Goal: Obtain resource: Obtain resource

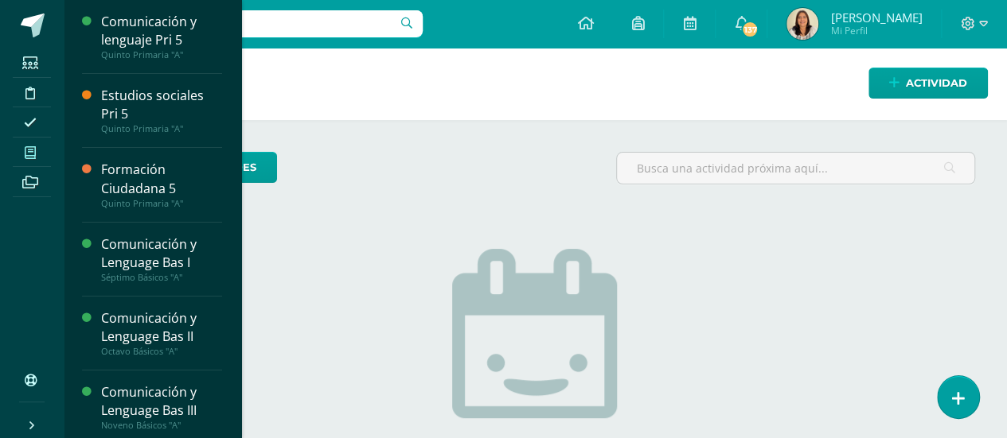
click at [30, 151] on icon at bounding box center [30, 152] width 11 height 13
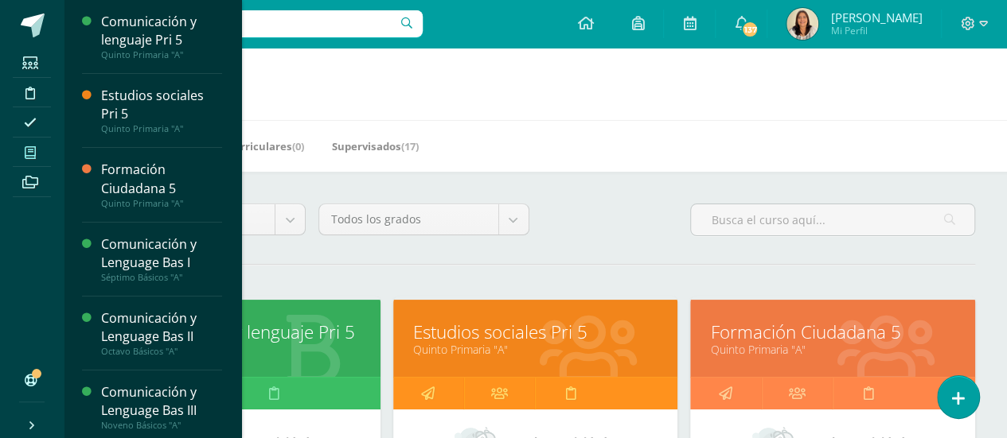
click at [482, 81] on h1 "Mis cursos" at bounding box center [535, 84] width 905 height 72
click at [275, 95] on h1 "Mis cursos" at bounding box center [535, 84] width 905 height 72
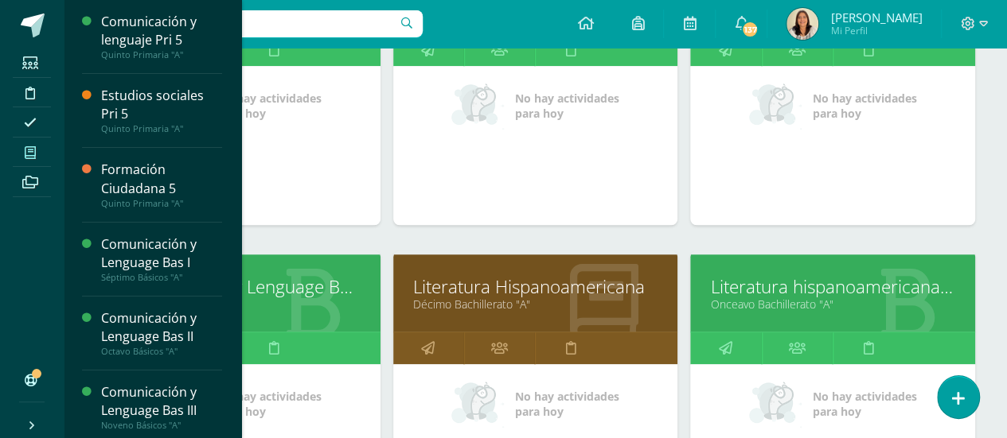
scroll to position [547, 0]
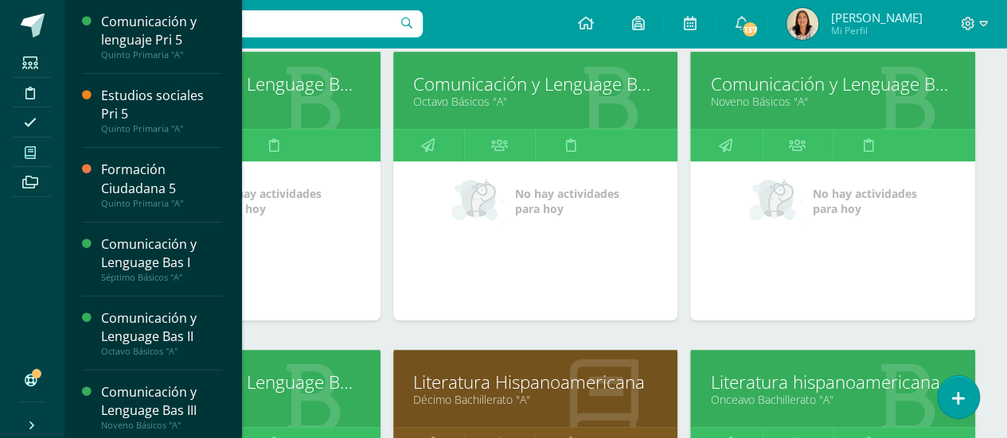
click at [485, 94] on link "Octavo Básicos "A"" at bounding box center [535, 101] width 245 height 15
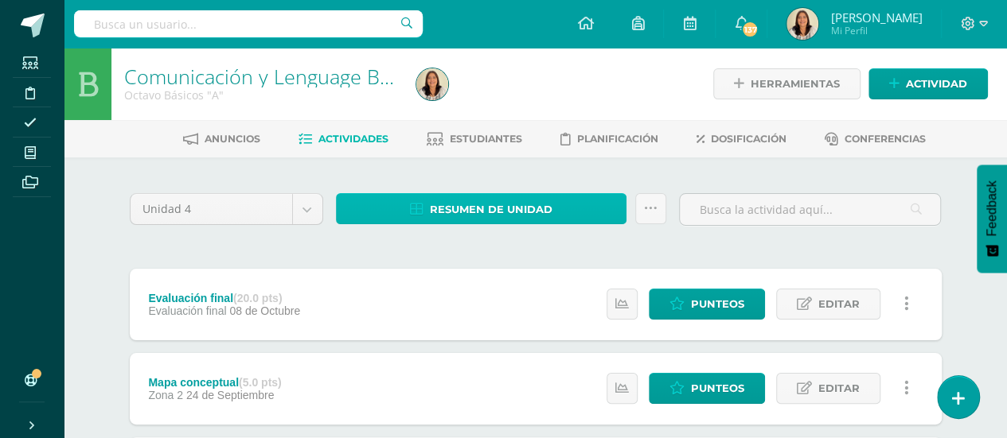
click at [463, 214] on span "Resumen de unidad" at bounding box center [491, 209] width 123 height 29
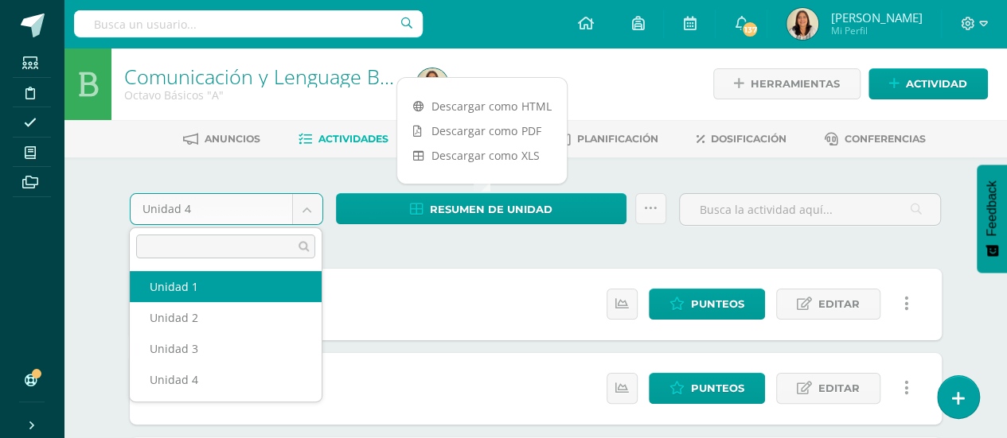
select select "Unidad 1"
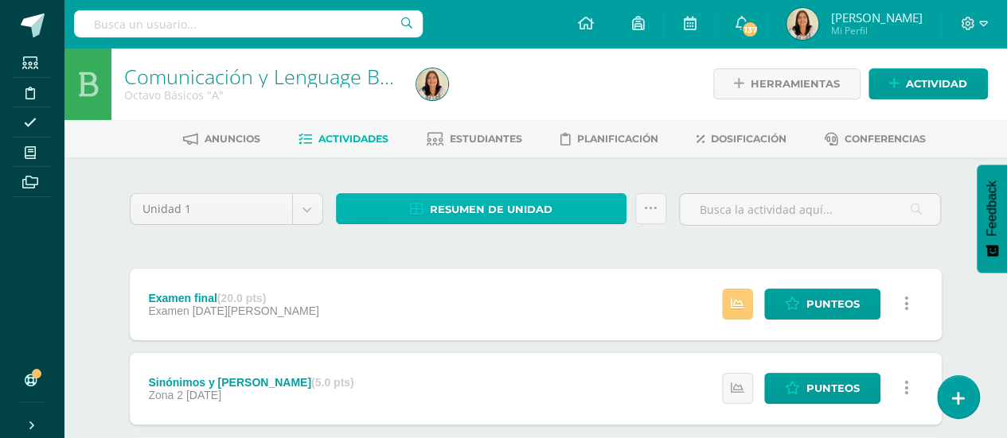
click at [438, 209] on span "Resumen de unidad" at bounding box center [491, 209] width 123 height 29
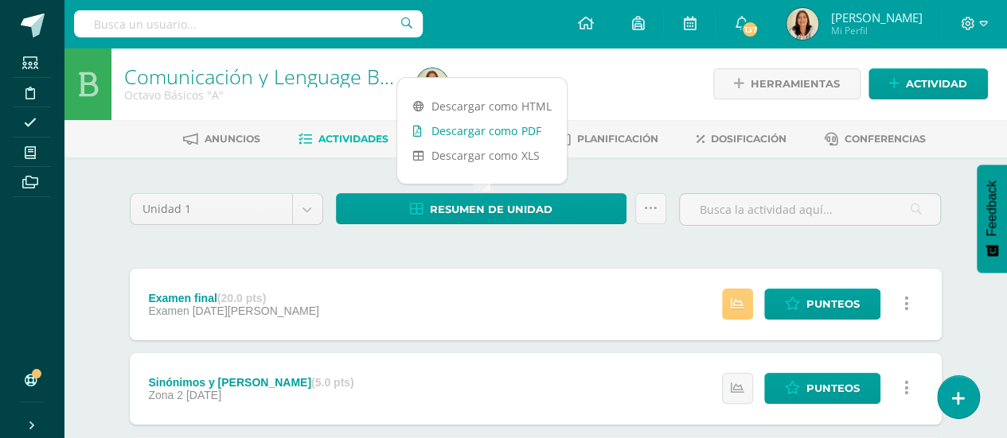
click at [513, 134] on link "Descargar como PDF" at bounding box center [481, 131] width 169 height 25
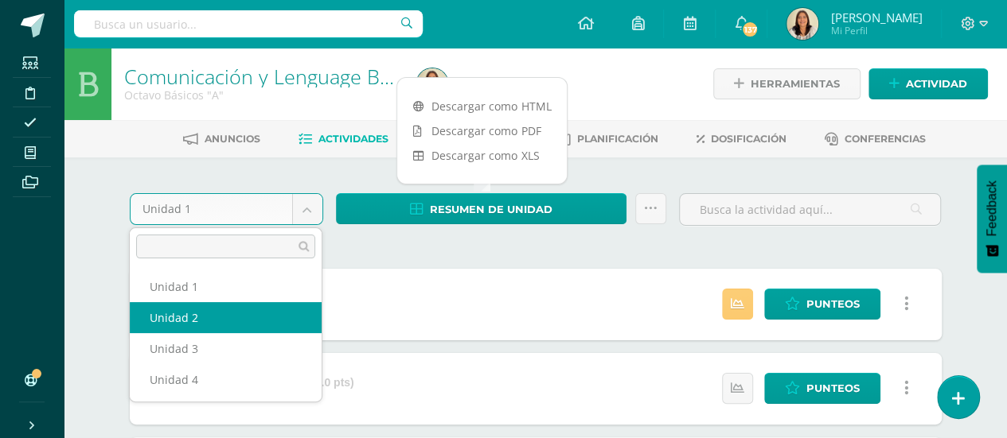
select select "Unidad 2"
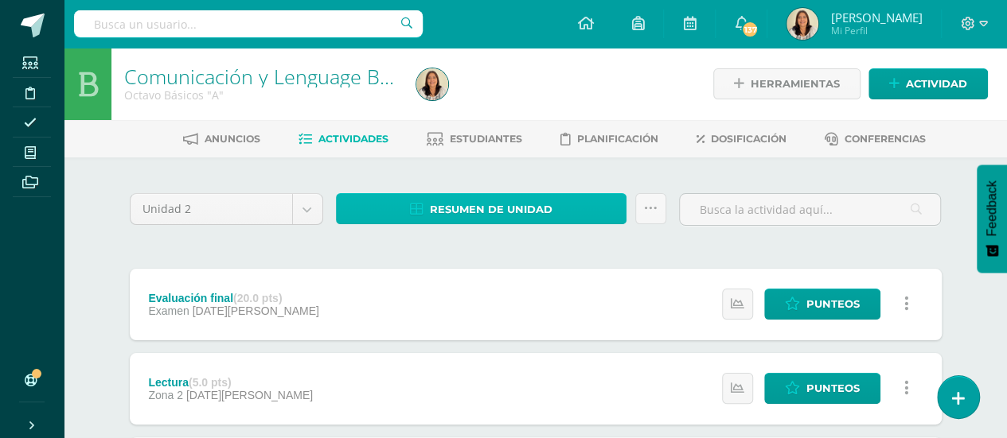
click at [492, 208] on span "Resumen de unidad" at bounding box center [491, 209] width 123 height 29
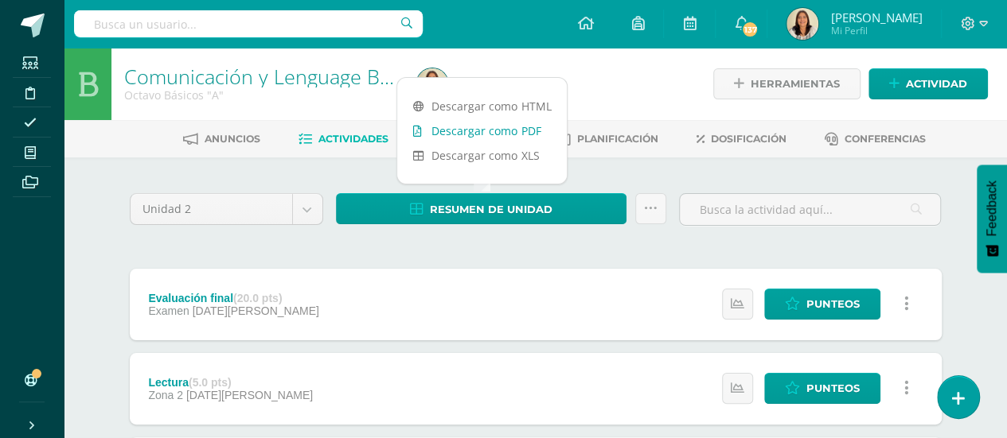
click at [517, 129] on link "Descargar como PDF" at bounding box center [481, 131] width 169 height 25
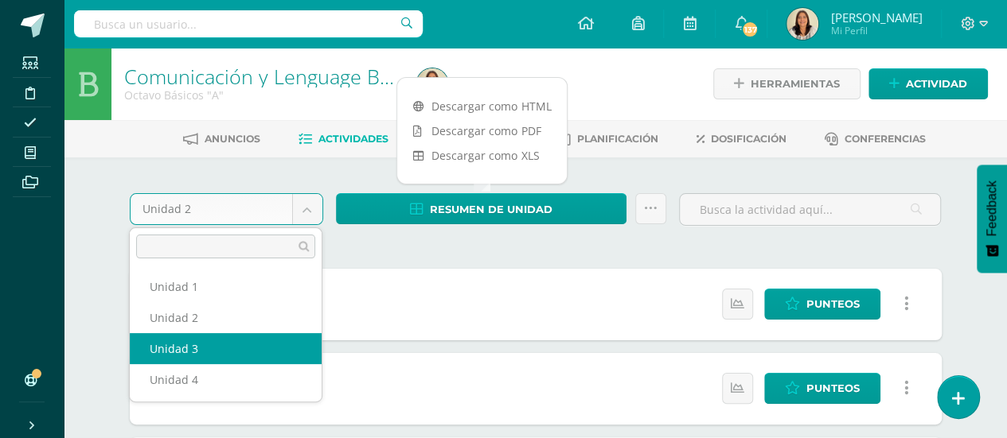
select select "Unidad 3"
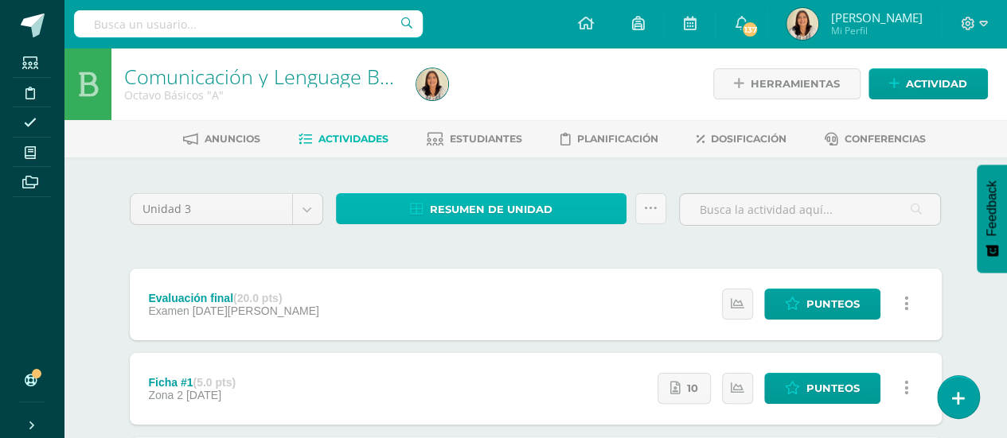
click at [478, 212] on span "Resumen de unidad" at bounding box center [491, 209] width 123 height 29
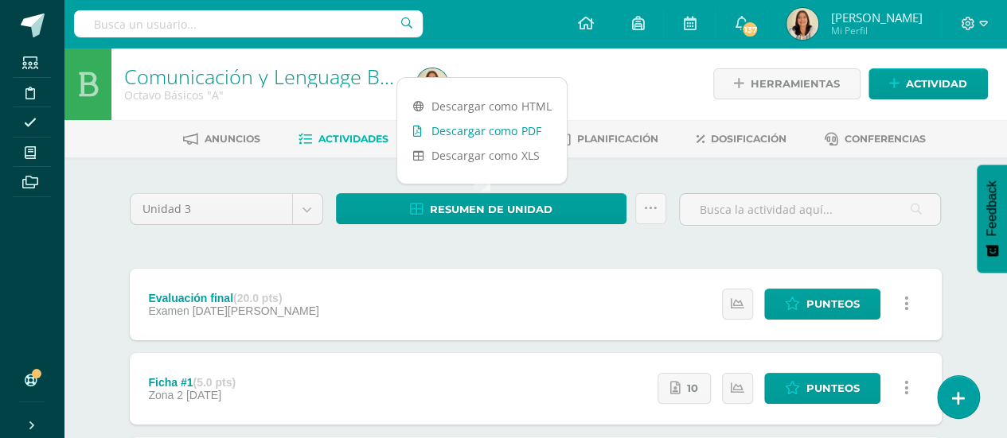
click at [529, 134] on link "Descargar como PDF" at bounding box center [481, 131] width 169 height 25
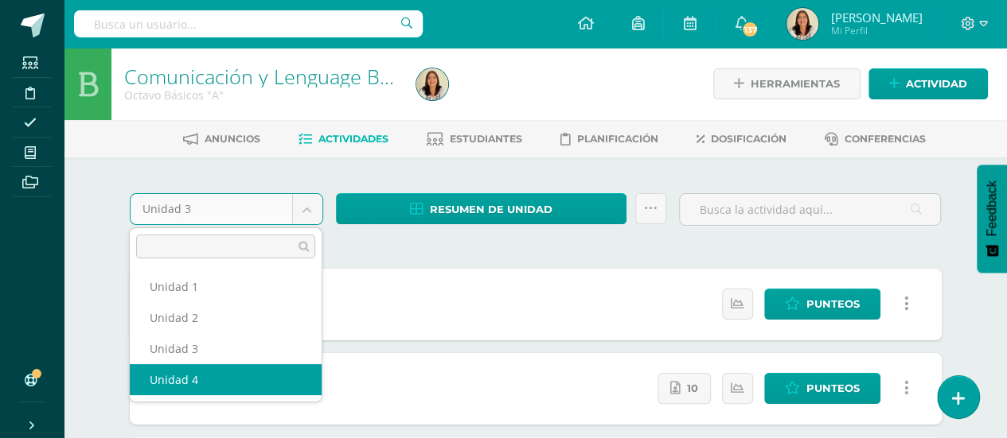
select select "Unidad 4"
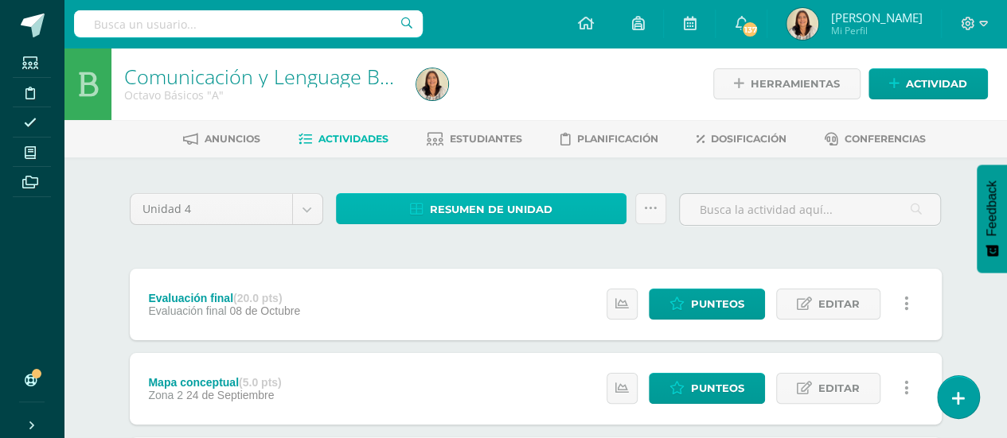
click at [499, 208] on span "Resumen de unidad" at bounding box center [491, 209] width 123 height 29
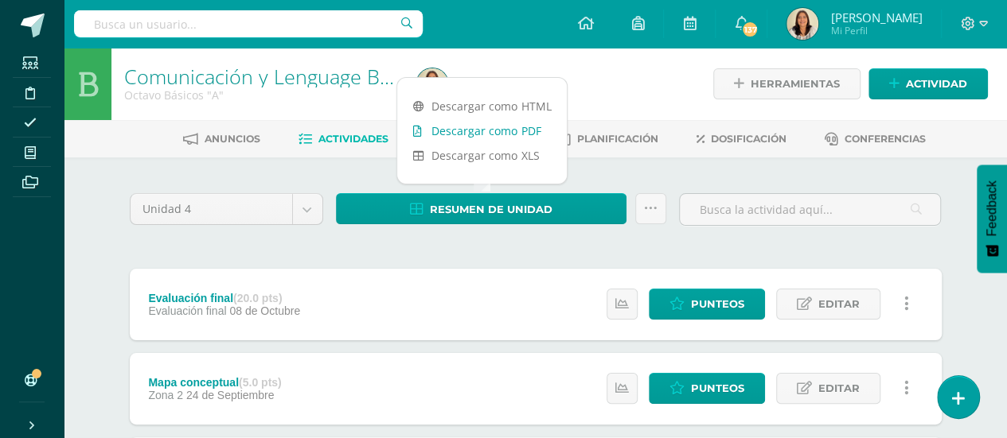
click at [503, 128] on link "Descargar como PDF" at bounding box center [481, 131] width 169 height 25
